Goal: Task Accomplishment & Management: Complete application form

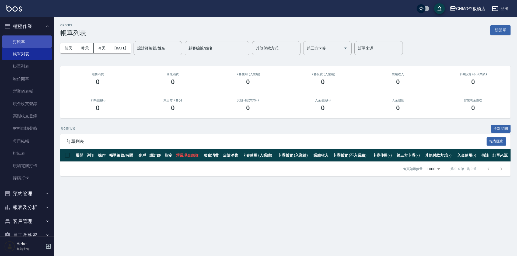
click at [29, 39] on link "打帳單" at bounding box center [27, 42] width 50 height 12
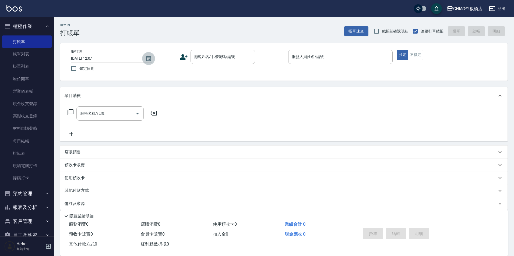
click at [149, 60] on icon "Choose date, selected date is 2025-10-14" at bounding box center [148, 58] width 5 height 5
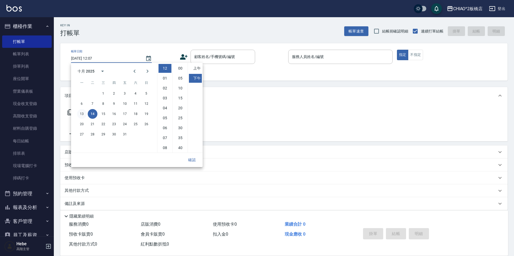
click at [85, 114] on button "13" at bounding box center [82, 114] width 10 height 10
type input "[DATE] 12:07"
click at [188, 160] on button "確認" at bounding box center [191, 160] width 17 height 10
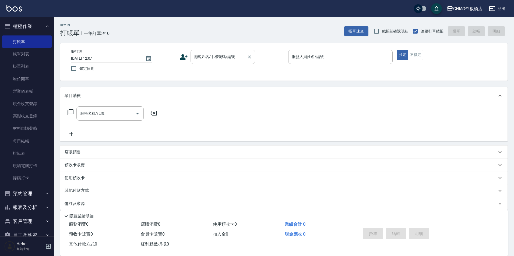
click at [198, 59] on div "顧客姓名/手機號碼/編號 顧客姓名/手機號碼/編號" at bounding box center [223, 57] width 65 height 14
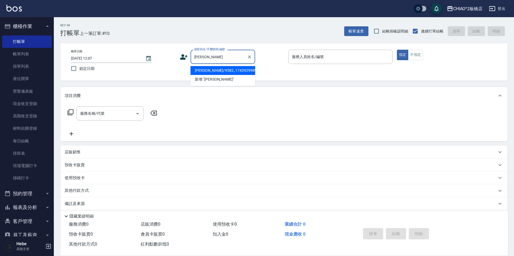
click at [204, 67] on li "[PERSON_NAME]/9582_1743929989/null" at bounding box center [223, 70] width 65 height 9
type input "[PERSON_NAME]/9582_1743929989/null"
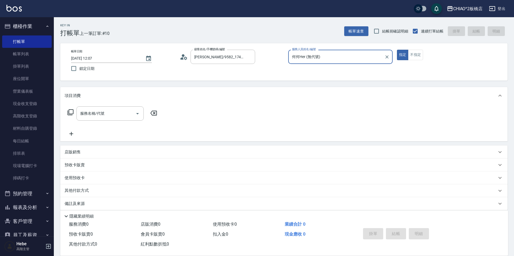
type input "何何Her (無代號)"
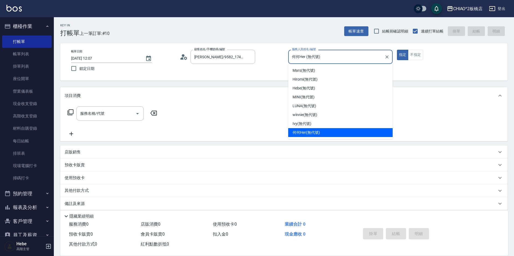
click at [304, 54] on input "何何Her (無代號)" at bounding box center [337, 56] width 92 height 9
click at [91, 108] on div "服務名稱/代號" at bounding box center [109, 114] width 67 height 14
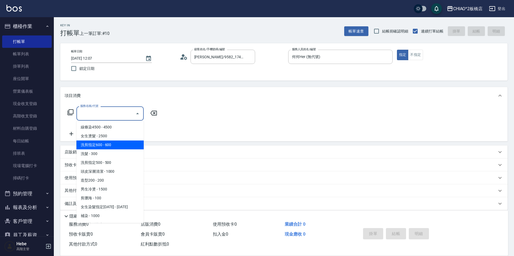
click at [104, 145] on span "洗剪指定600 - 600" at bounding box center [109, 145] width 67 height 9
type input "洗剪指定600(96678)"
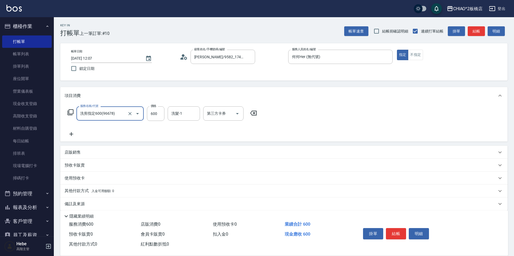
click at [390, 230] on button "結帳" at bounding box center [396, 233] width 20 height 11
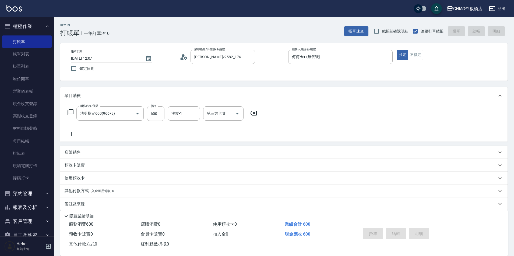
type input "[DATE] 12:07"
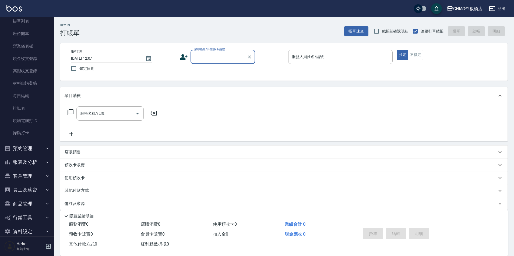
scroll to position [54, 0]
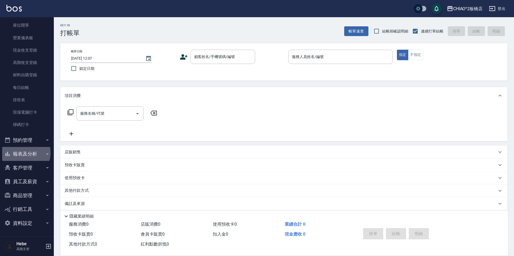
click at [23, 153] on button "報表及分析" at bounding box center [27, 154] width 50 height 14
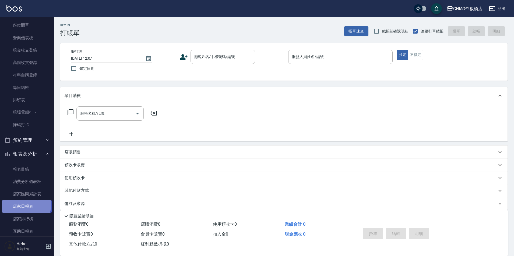
click at [26, 205] on link "店家日報表" at bounding box center [27, 207] width 50 height 12
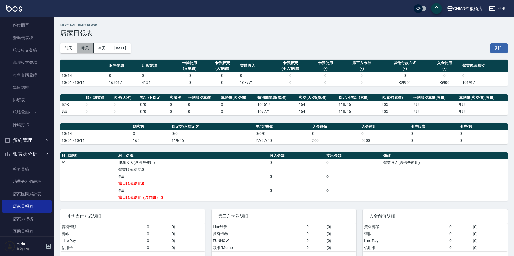
click at [86, 49] on button "昨天" at bounding box center [85, 48] width 17 height 10
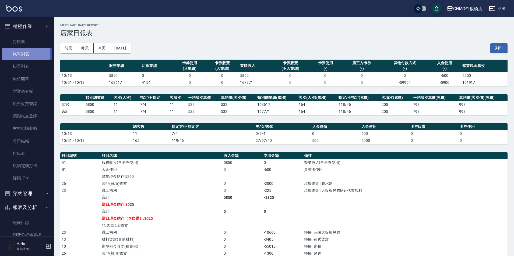
click at [17, 52] on link "帳單列表" at bounding box center [27, 54] width 50 height 12
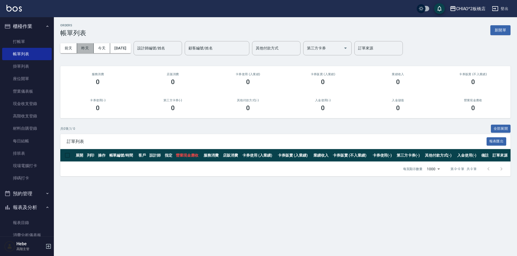
click at [86, 45] on button "昨天" at bounding box center [85, 48] width 17 height 10
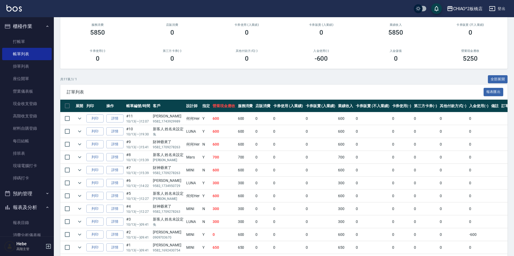
scroll to position [54, 0]
